Goal: Find specific fact: Find specific fact

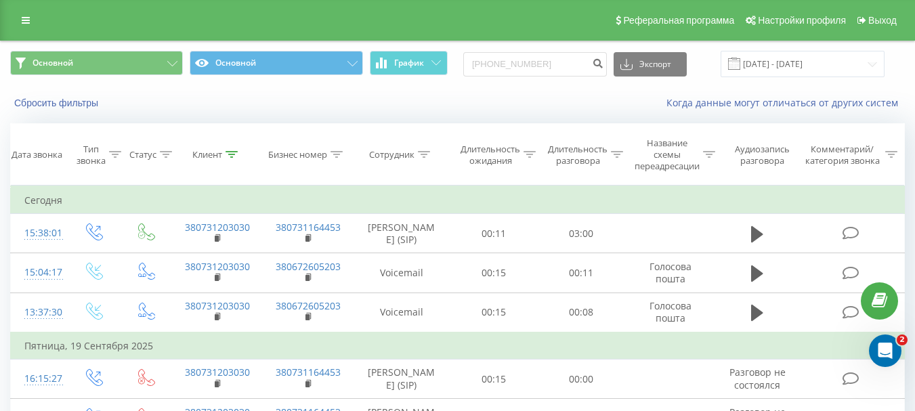
click at [564, 83] on div "Основной Основной График +38 (050) 507-30-33 Экспорт .csv .xls .xlsx 22.06.2025…" at bounding box center [457, 63] width 913 height 45
click at [557, 64] on input "+38 (050) 507-30-33" at bounding box center [535, 64] width 144 height 24
click at [544, 64] on input "+38 (050) 5073033" at bounding box center [535, 64] width 144 height 24
click at [525, 64] on input "+38 (050)5073033" at bounding box center [535, 64] width 144 height 24
click at [506, 64] on input "+38 (0505073033" at bounding box center [535, 64] width 144 height 24
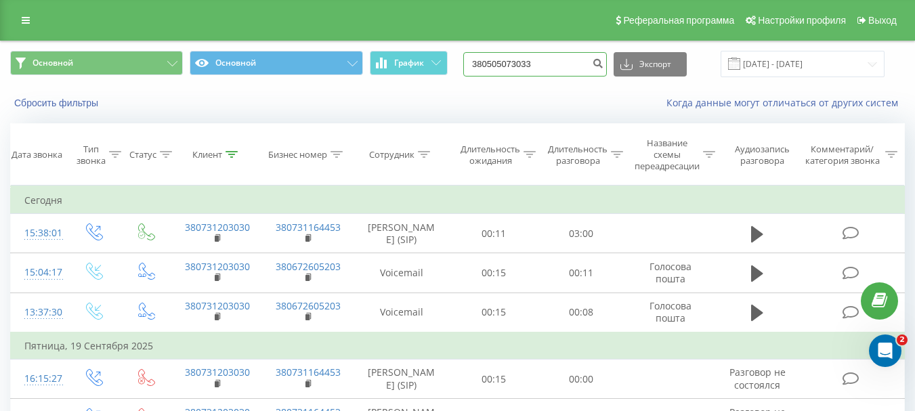
click at [492, 62] on input "380505073033" at bounding box center [535, 64] width 144 height 24
type input "380505073033"
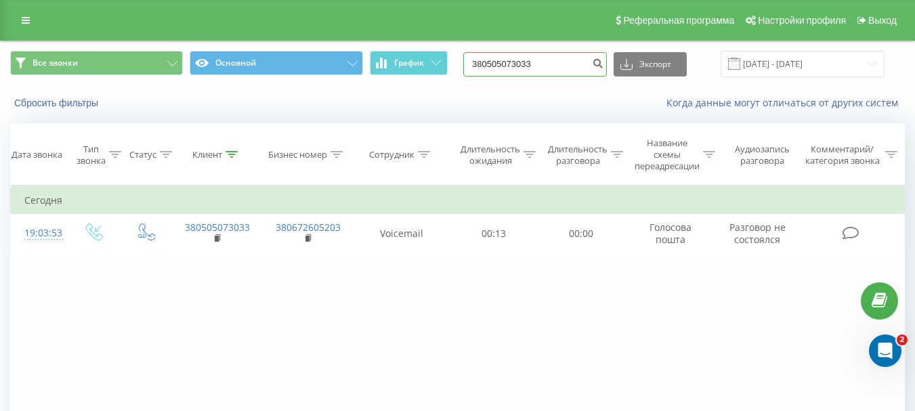
click at [576, 60] on input "380505073033" at bounding box center [535, 64] width 144 height 24
type input "3"
paste input "[PHONE_NUMBER]"
click at [556, 64] on input "[PHONE_NUMBER]" at bounding box center [535, 64] width 144 height 24
click at [545, 64] on input "[PHONE_NUMBER]" at bounding box center [535, 64] width 144 height 24
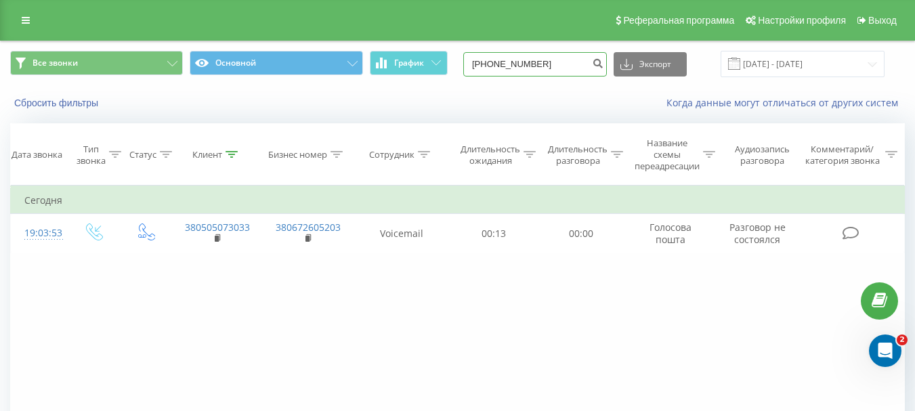
click at [527, 63] on input "[PHONE_NUMBER]" at bounding box center [535, 64] width 144 height 24
click at [506, 65] on input "[PHONE_NUMBER]" at bounding box center [535, 64] width 144 height 24
type input "[PHONE_NUMBER]"
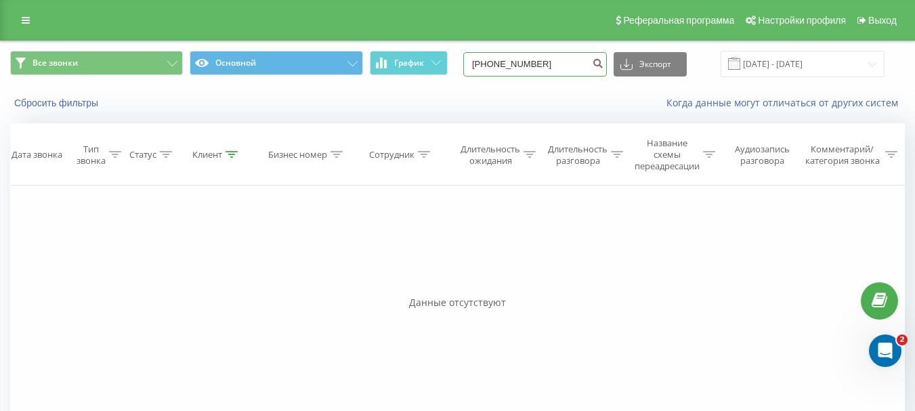
click at [559, 64] on input "[PHONE_NUMBER]" at bounding box center [535, 64] width 144 height 24
click at [27, 24] on icon at bounding box center [26, 20] width 8 height 9
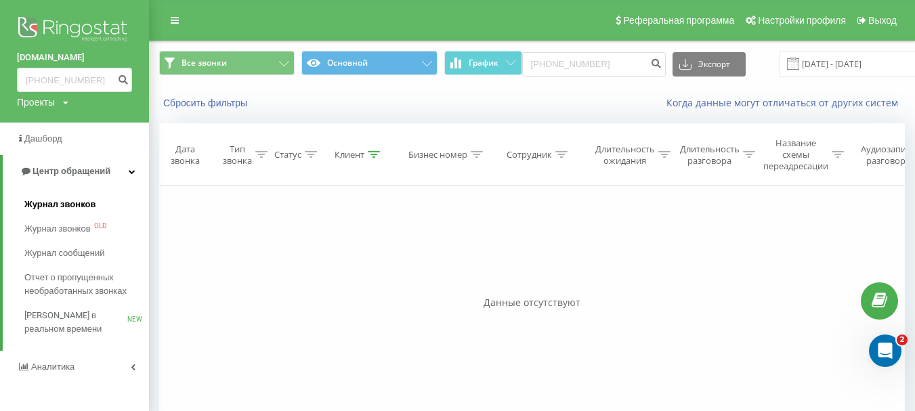
click at [40, 205] on span "Журнал звонков" at bounding box center [59, 205] width 71 height 14
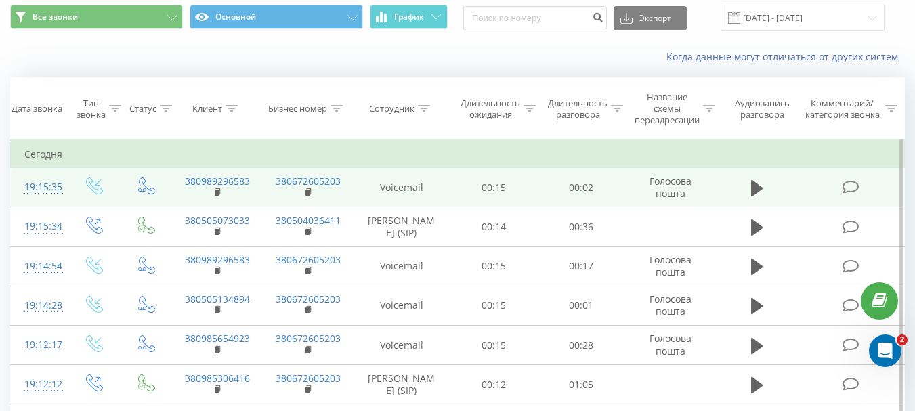
scroll to position [48, 0]
